Goal: Task Accomplishment & Management: Manage account settings

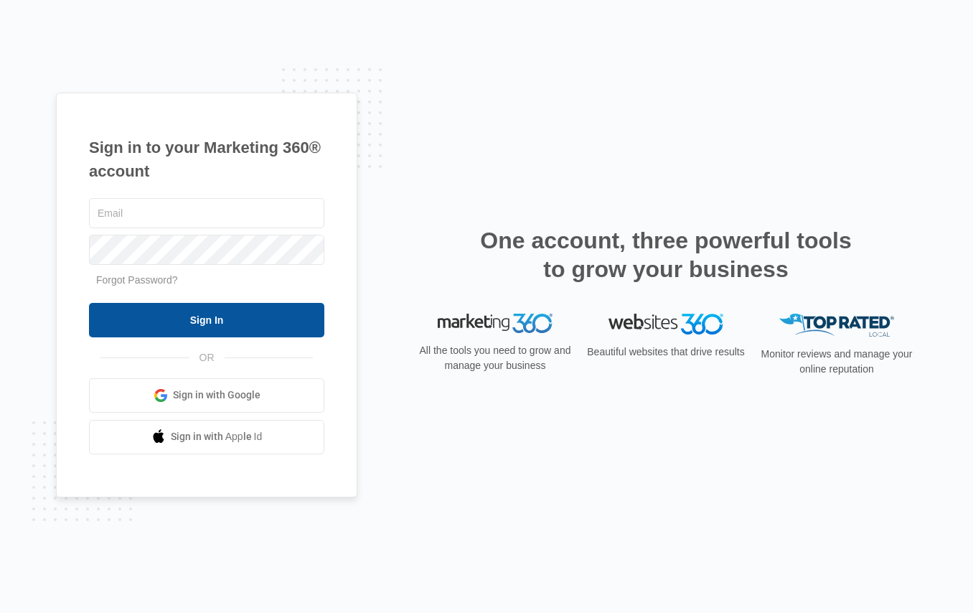
type input "nikki@phsvcs.com"
click at [174, 319] on input "Sign In" at bounding box center [206, 320] width 235 height 34
